Goal: Information Seeking & Learning: Understand process/instructions

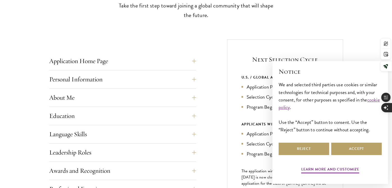
scroll to position [170, 0]
click at [195, 61] on button "Application Home Page" at bounding box center [126, 60] width 147 height 12
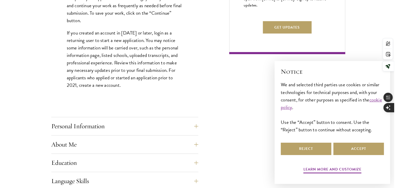
scroll to position [361, 0]
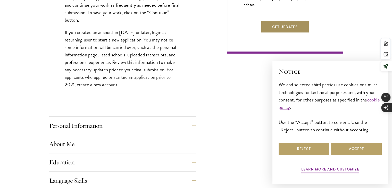
click at [275, 33] on button "Get Updates" at bounding box center [285, 27] width 49 height 12
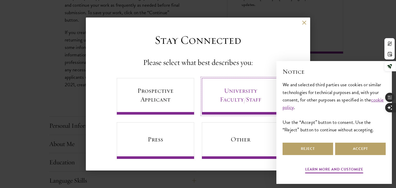
click at [223, 94] on link "University Faculty/Staff" at bounding box center [240, 96] width 77 height 37
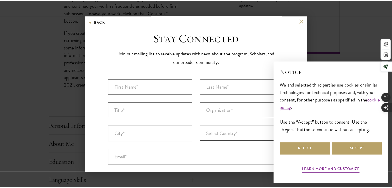
scroll to position [42, 0]
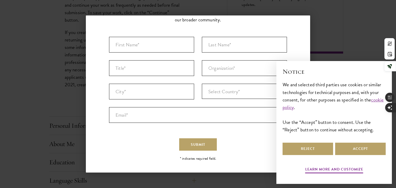
click at [76, 165] on div "Back Stay Connected Please select what best describes you: Prospective Applican…" at bounding box center [198, 93] width 396 height 157
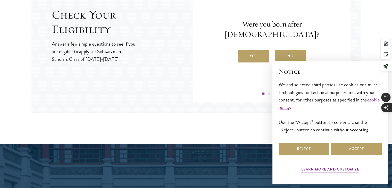
scroll to position [826, 0]
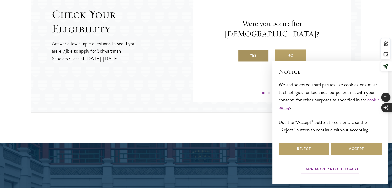
click at [250, 50] on label "Yes" at bounding box center [253, 56] width 31 height 12
click at [243, 50] on input "Yes" at bounding box center [240, 52] width 5 height 5
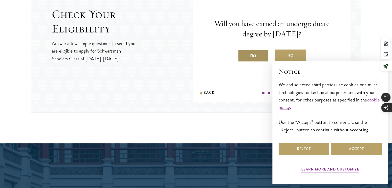
click at [251, 57] on label "Yes" at bounding box center [253, 56] width 31 height 12
click at [243, 55] on input "Yes" at bounding box center [240, 52] width 5 height 5
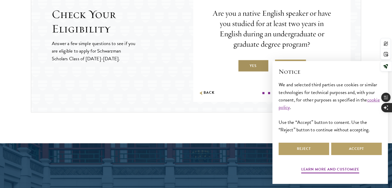
click at [249, 63] on label "Yes" at bounding box center [253, 66] width 31 height 12
click at [243, 63] on input "Yes" at bounding box center [240, 62] width 5 height 5
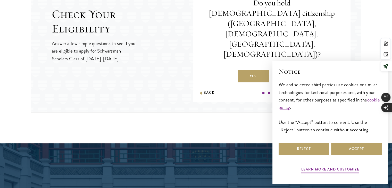
click at [282, 70] on label "No" at bounding box center [290, 76] width 31 height 12
click at [280, 71] on input "No" at bounding box center [277, 73] width 5 height 5
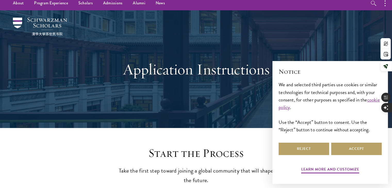
scroll to position [0, 0]
